Goal: Transaction & Acquisition: Purchase product/service

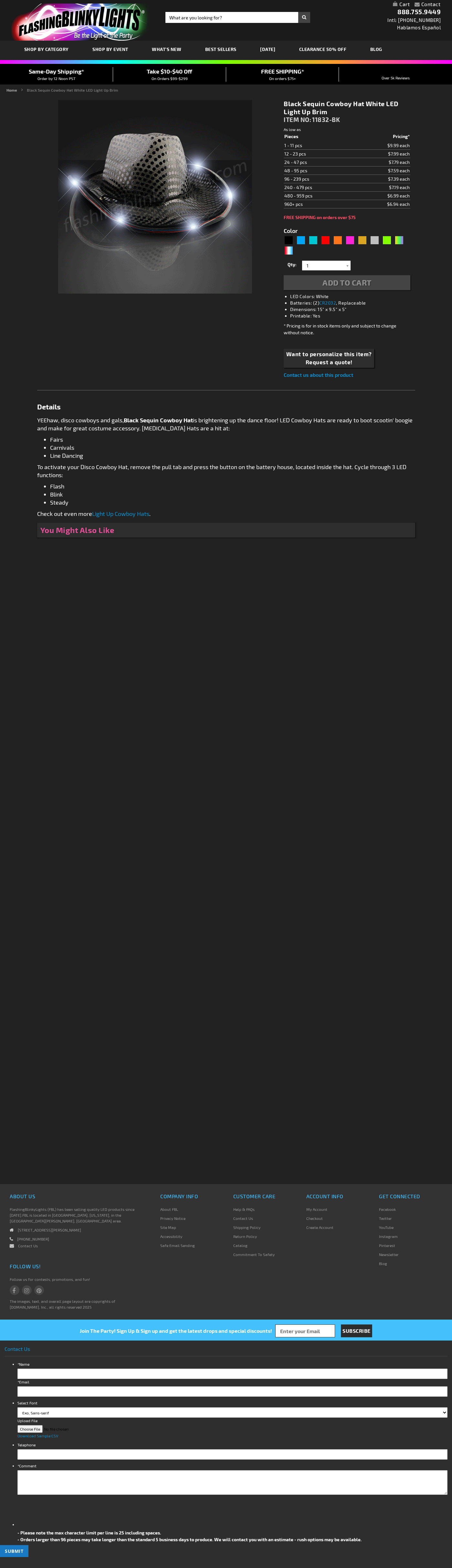
type input "5631"
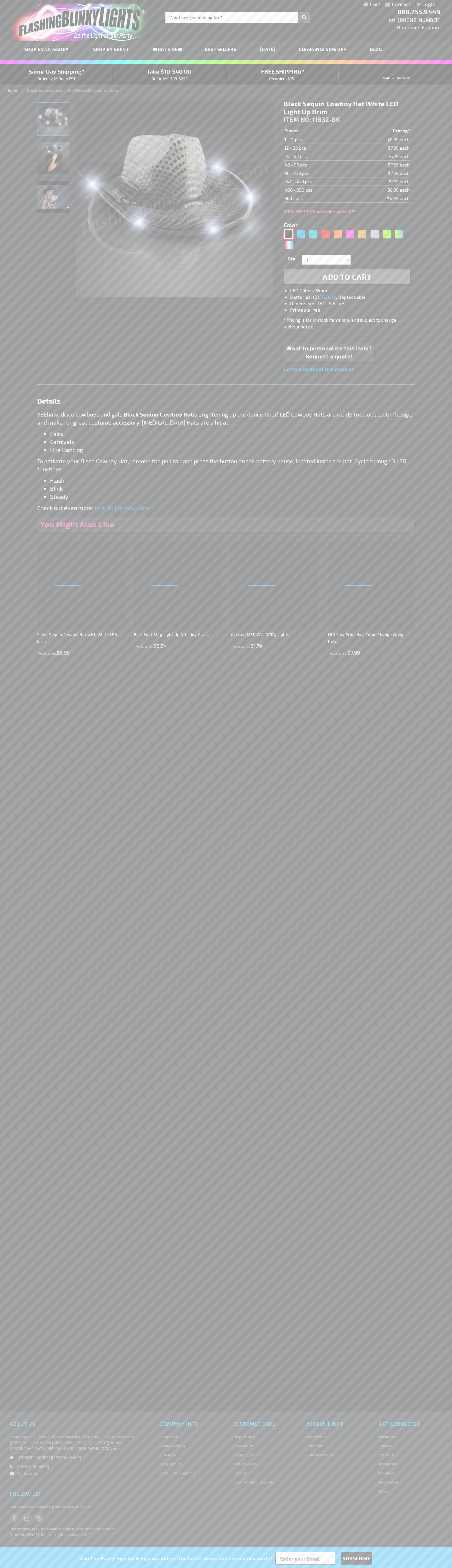
click at [288, 234] on div "Black" at bounding box center [288, 234] width 10 height 10
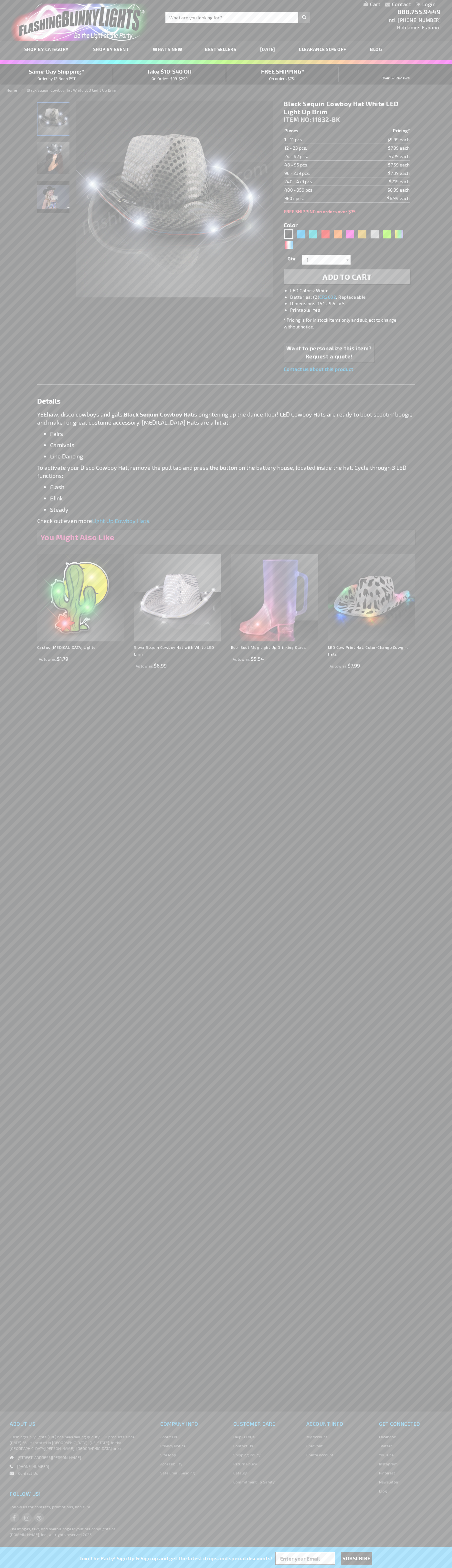
click at [347, 277] on span "Add to Cart" at bounding box center [347, 276] width 49 height 9
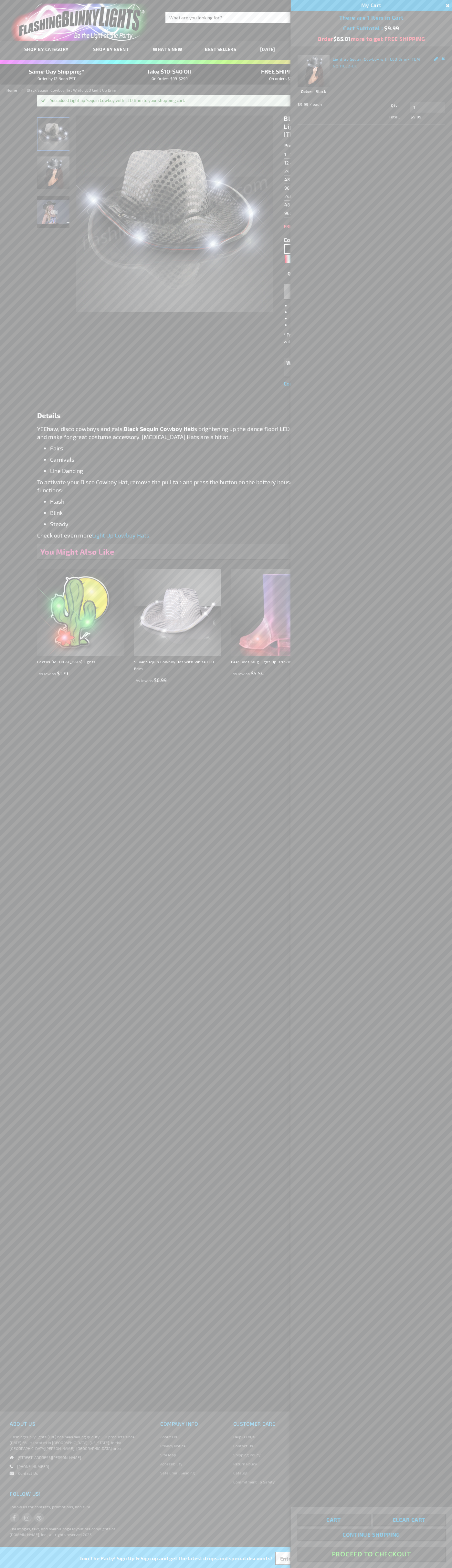
click at [371, 1554] on button "Proceed To Checkout" at bounding box center [371, 1554] width 148 height 15
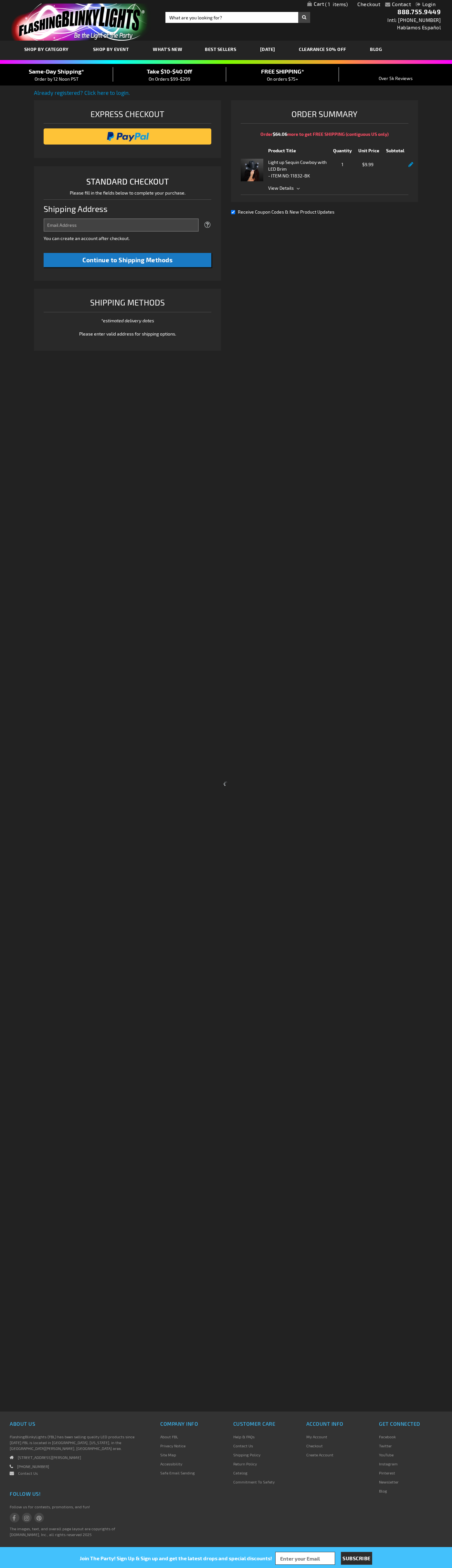
select select "US"
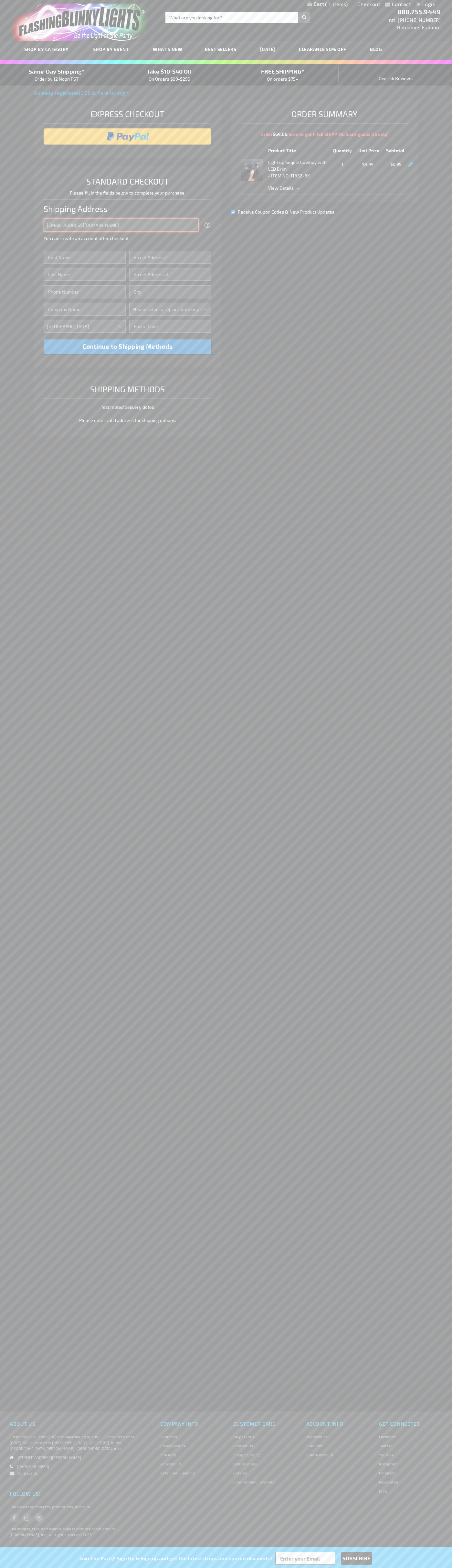
type input "[EMAIL_ADDRESS][DOMAIN_NAME]"
type input "[PERSON_NAME]"
type input "[STREET_ADDRESS][GEOGRAPHIC_DATA][PERSON_NAME]"
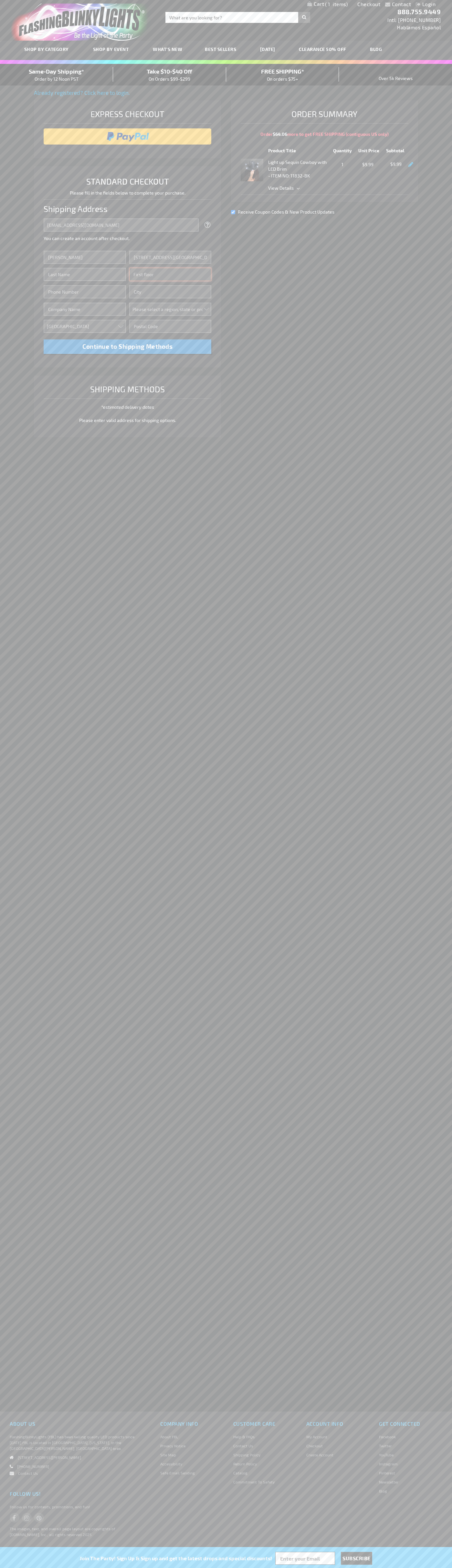
type input "First floor"
type input "[PERSON_NAME][GEOGRAPHIC_DATA]"
select select "33"
type input "48104"
type input "[PERSON_NAME]"
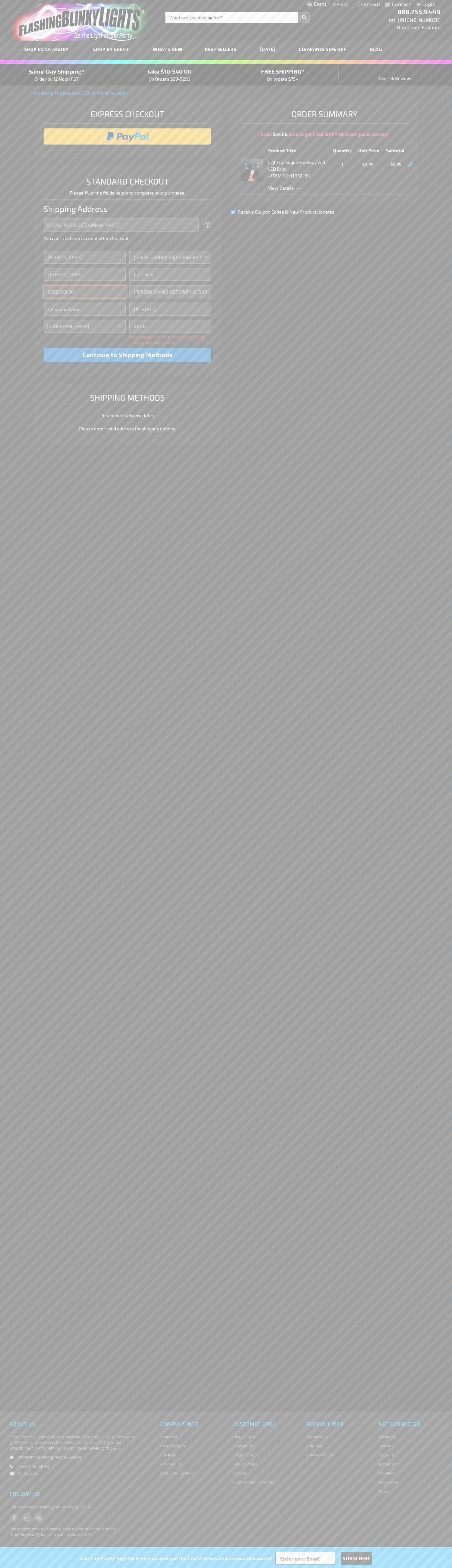
type input "6502530000"
type input "[PERSON_NAME]"
click at [57, 75] on div "Same-Day Shipping* Order by 12 Noon PST" at bounding box center [57, 74] width 113 height 15
click at [127, 136] on input "image" at bounding box center [127, 136] width 161 height 13
